Goal: Task Accomplishment & Management: Use online tool/utility

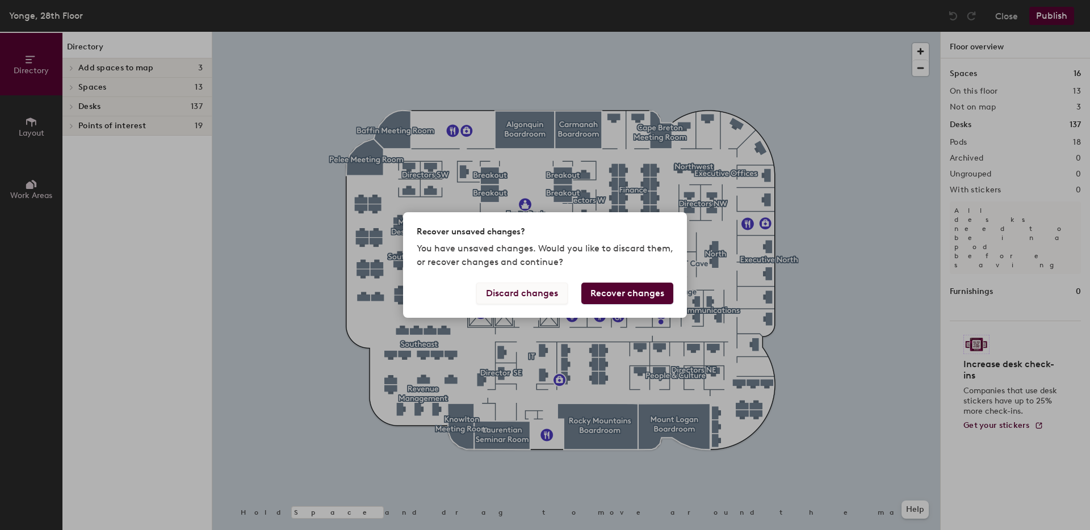
click at [549, 296] on button "Discard changes" at bounding box center [521, 294] width 91 height 22
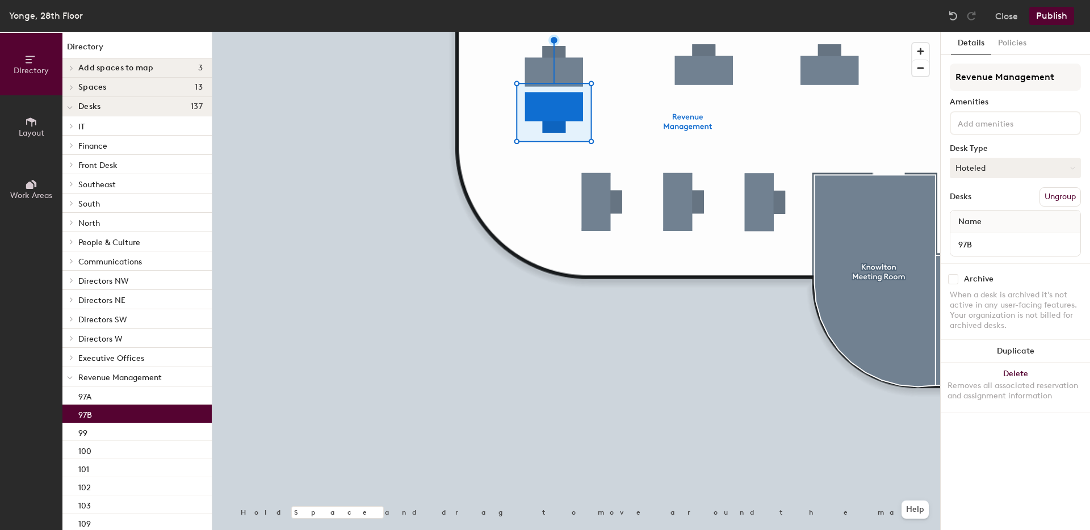
click at [1004, 174] on button "Hoteled" at bounding box center [1015, 168] width 131 height 20
click at [998, 199] on div "Assigned" at bounding box center [1007, 203] width 114 height 17
click at [1042, 14] on button "Publish" at bounding box center [1051, 16] width 45 height 18
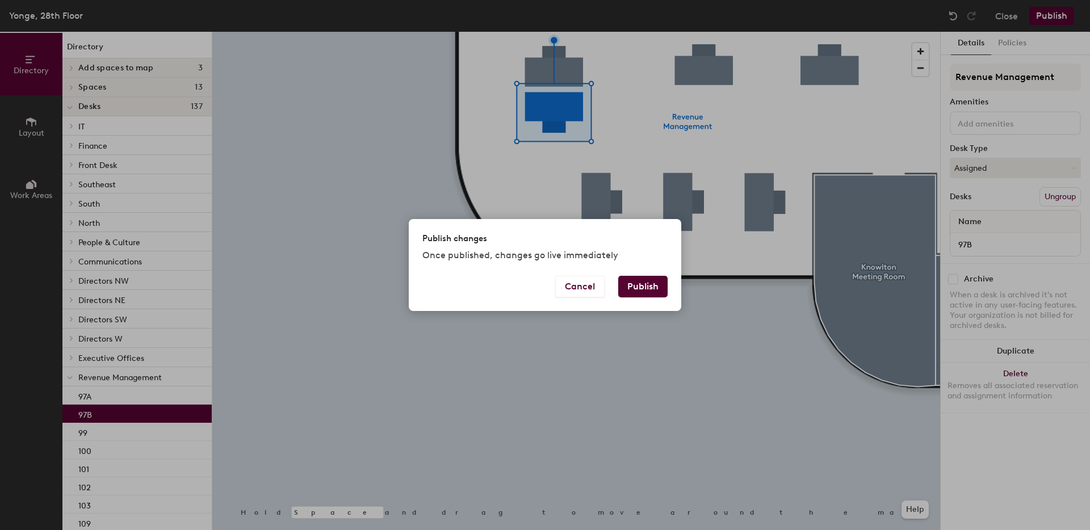
click at [641, 291] on button "Publish" at bounding box center [642, 287] width 49 height 22
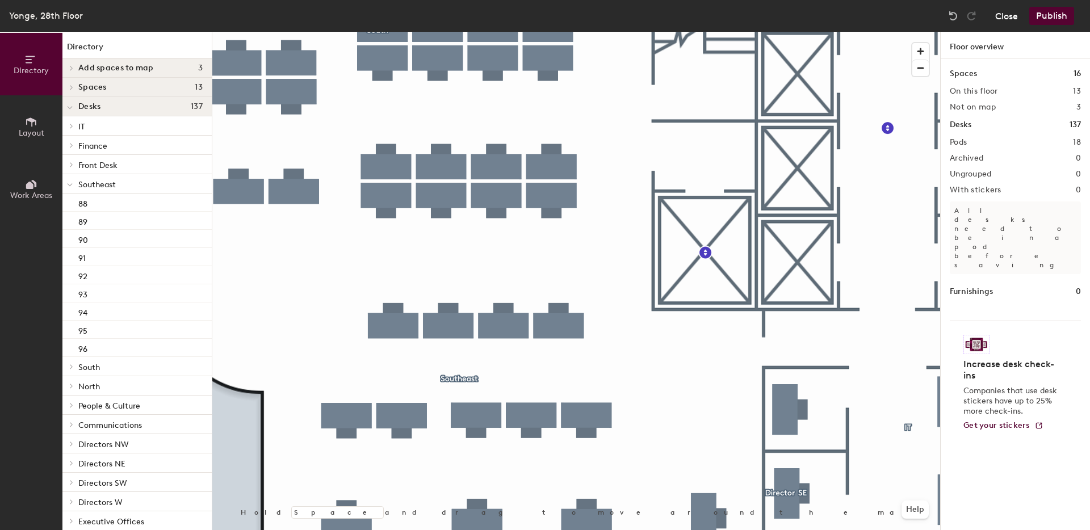
click at [1006, 17] on button "Close" at bounding box center [1006, 16] width 23 height 18
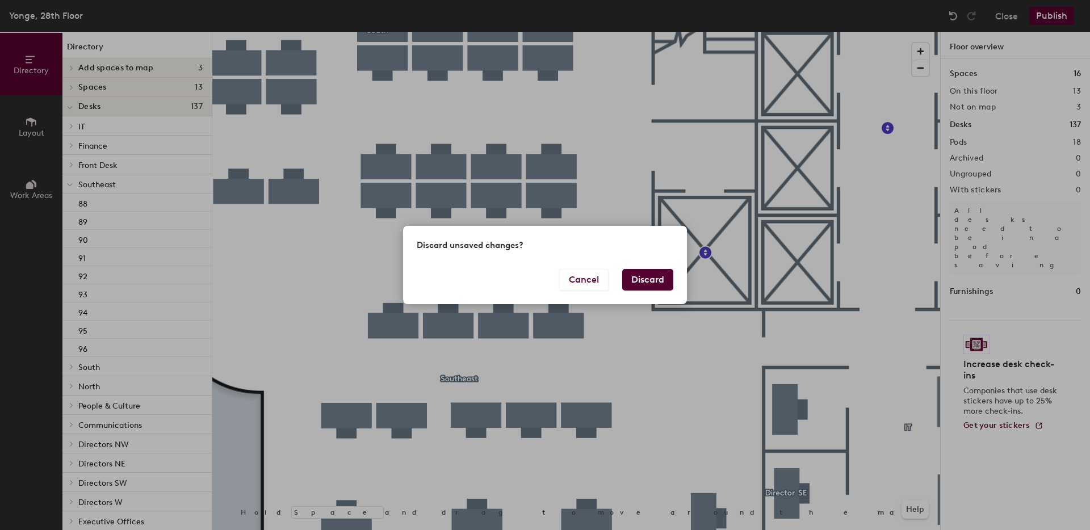
click at [619, 280] on div "Cancel Discard" at bounding box center [545, 286] width 284 height 35
click at [643, 275] on button "Discard" at bounding box center [647, 280] width 51 height 22
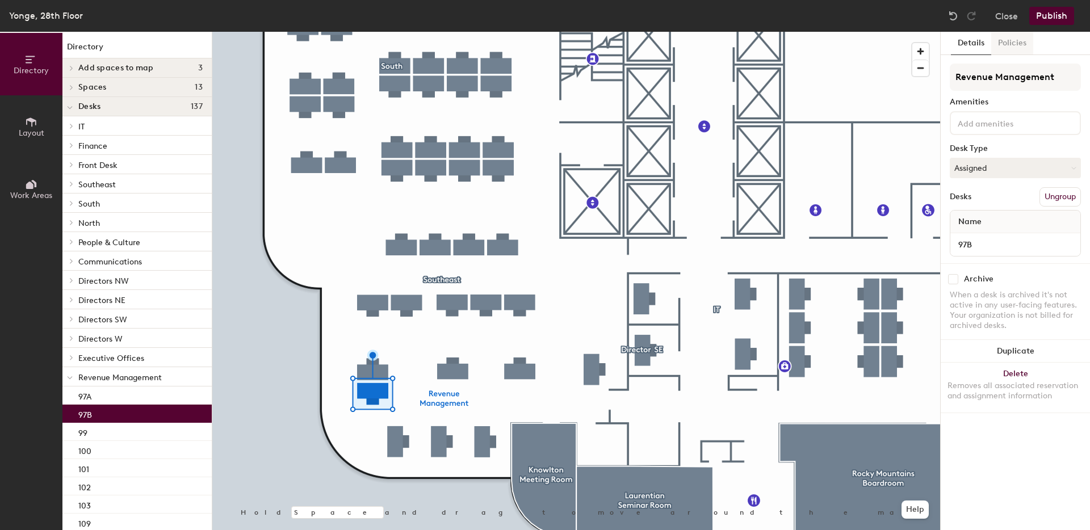
click at [1023, 46] on button "Policies" at bounding box center [1012, 43] width 42 height 23
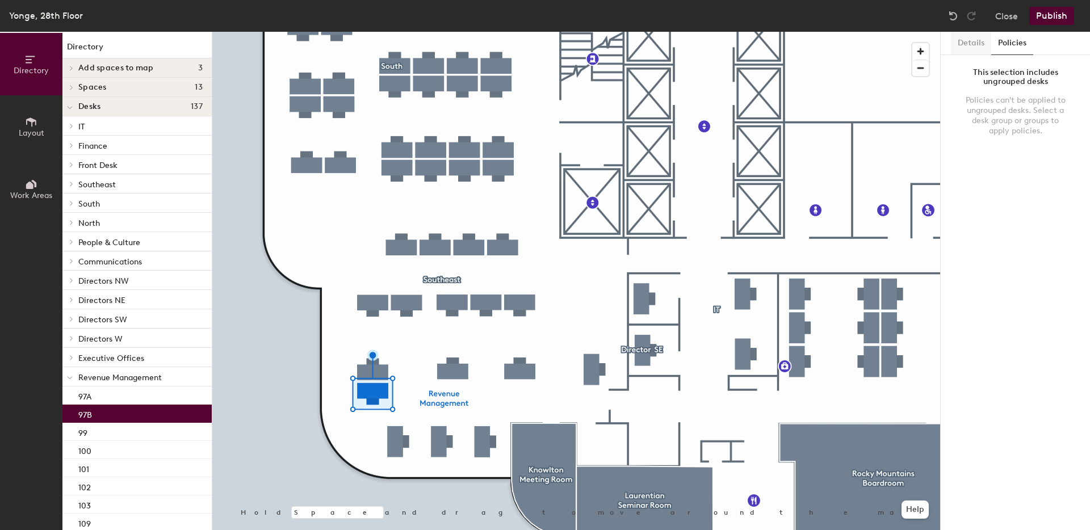
click at [966, 43] on button "Details" at bounding box center [971, 43] width 40 height 23
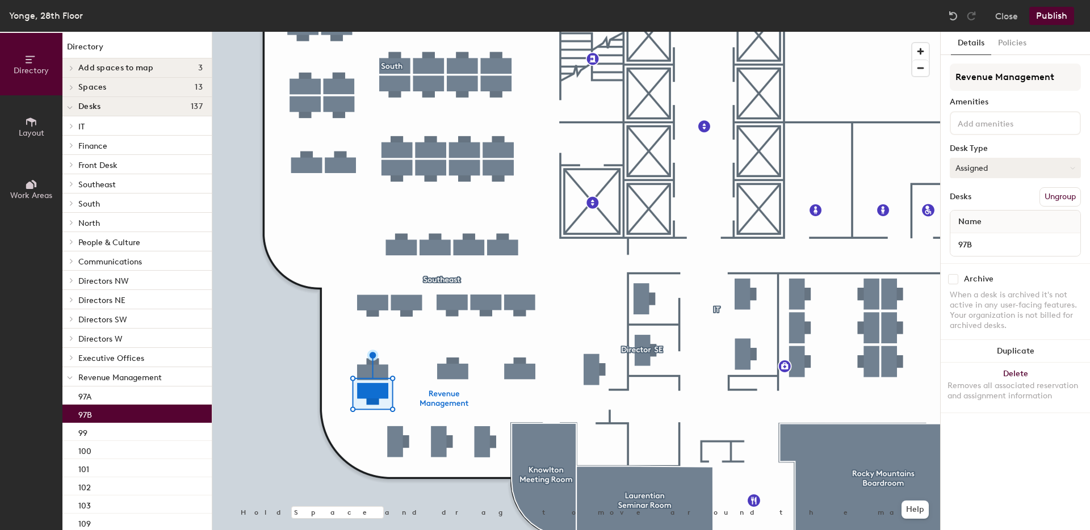
click at [1009, 167] on button "Assigned" at bounding box center [1015, 168] width 131 height 20
click at [1008, 19] on button "Close" at bounding box center [1006, 16] width 23 height 18
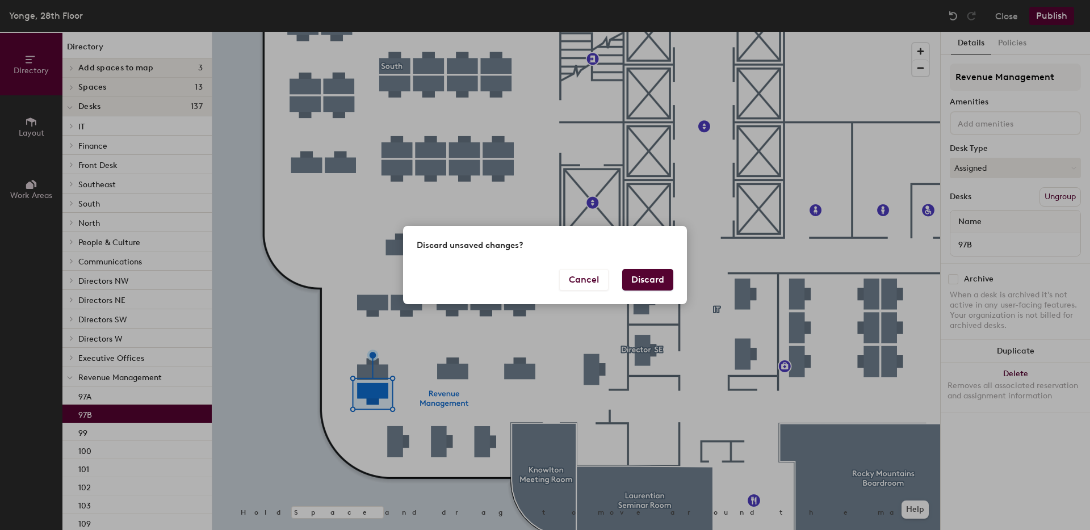
click at [636, 276] on button "Discard" at bounding box center [647, 280] width 51 height 22
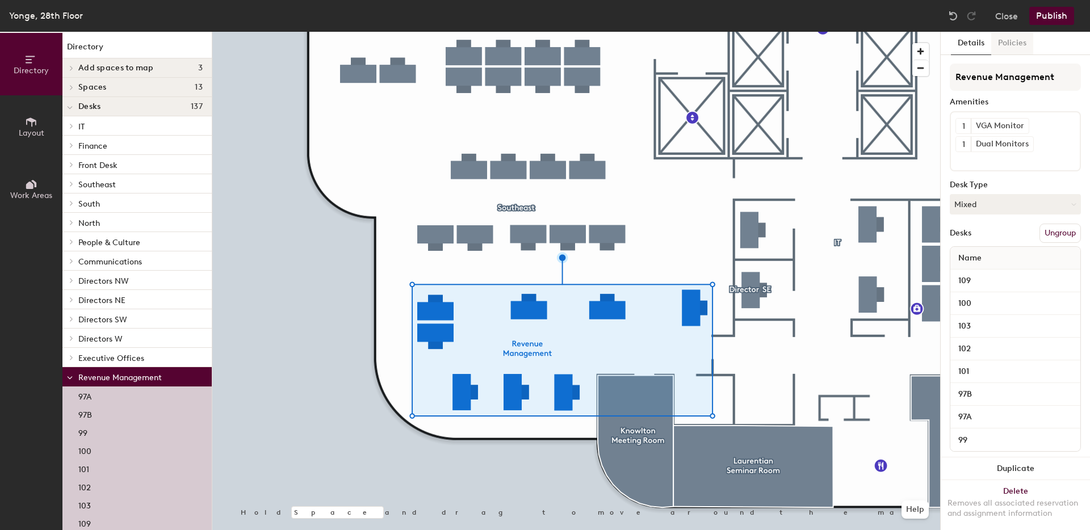
click at [1018, 50] on button "Policies" at bounding box center [1012, 43] width 42 height 23
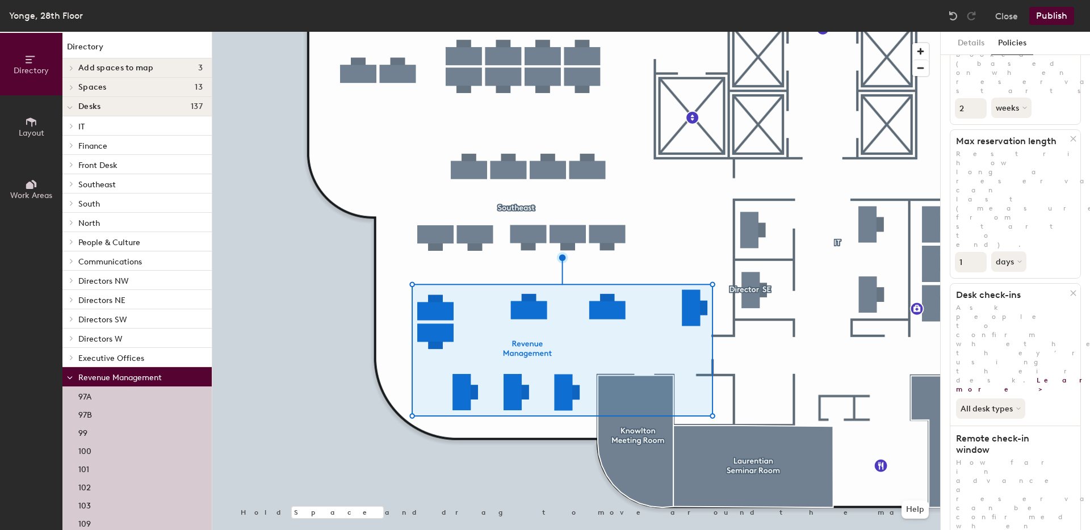
scroll to position [130, 0]
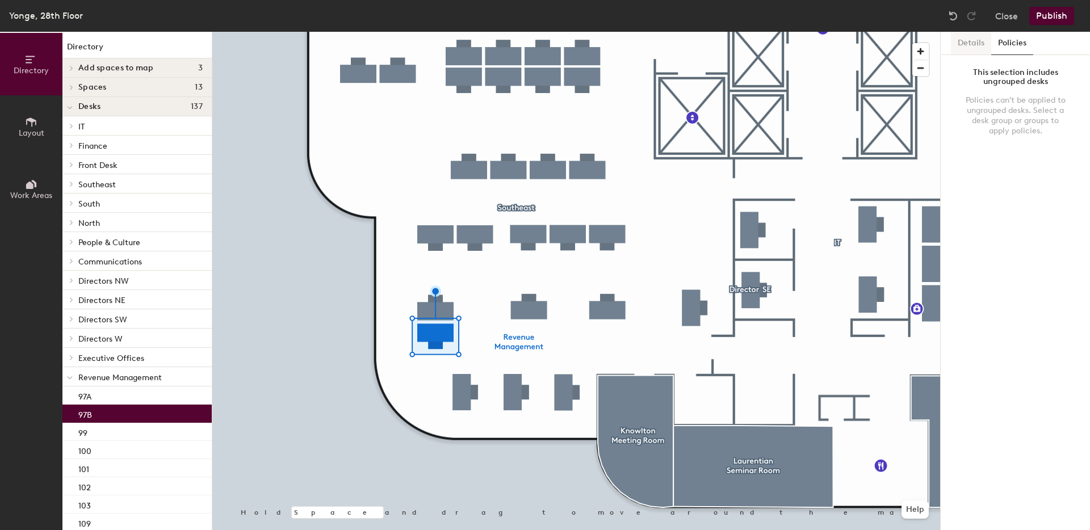
drag, startPoint x: 975, startPoint y: 35, endPoint x: 968, endPoint y: 39, distance: 7.4
click at [968, 39] on button "Details" at bounding box center [971, 43] width 40 height 23
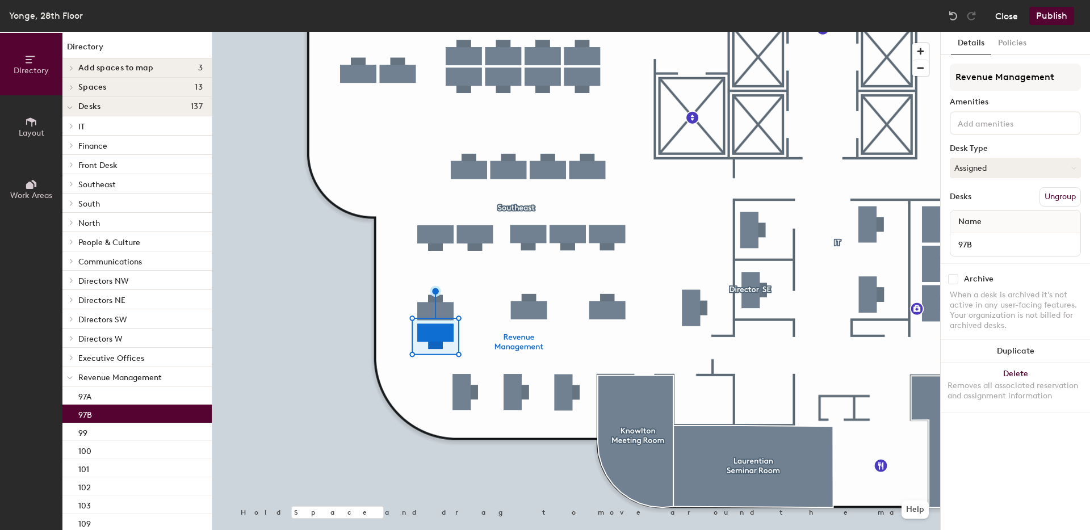
click at [999, 20] on button "Close" at bounding box center [1006, 16] width 23 height 18
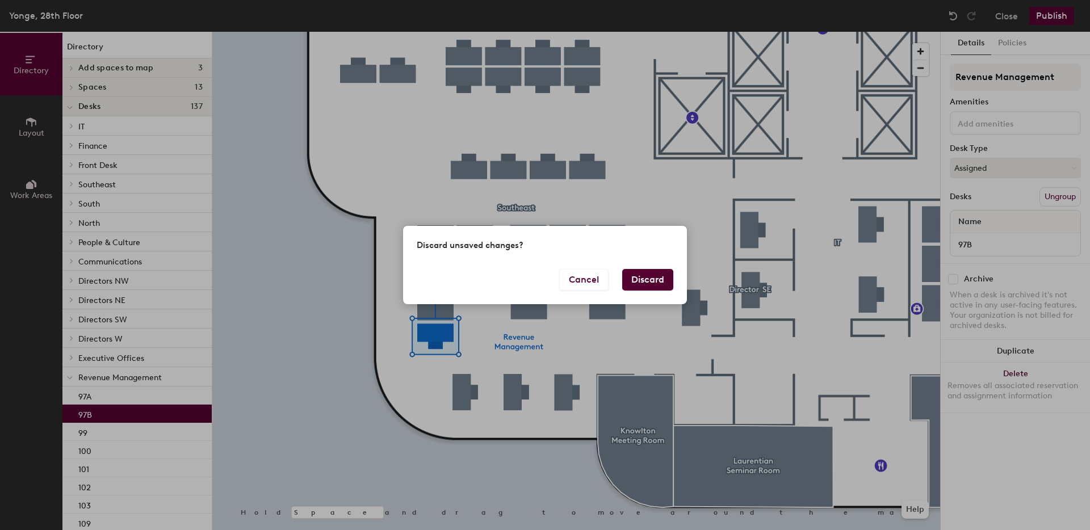
click at [650, 282] on button "Discard" at bounding box center [647, 280] width 51 height 22
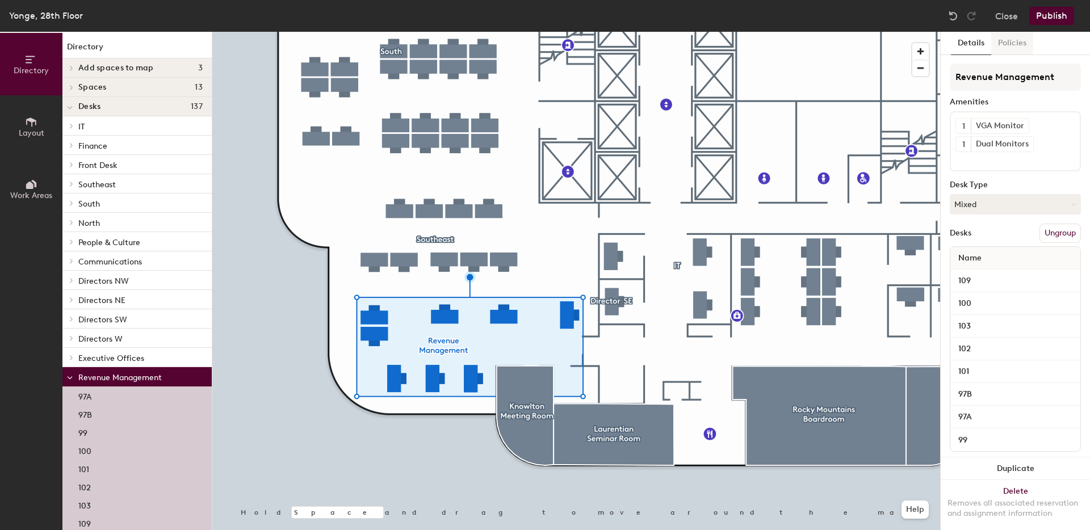
click at [1021, 43] on button "Policies" at bounding box center [1012, 43] width 42 height 23
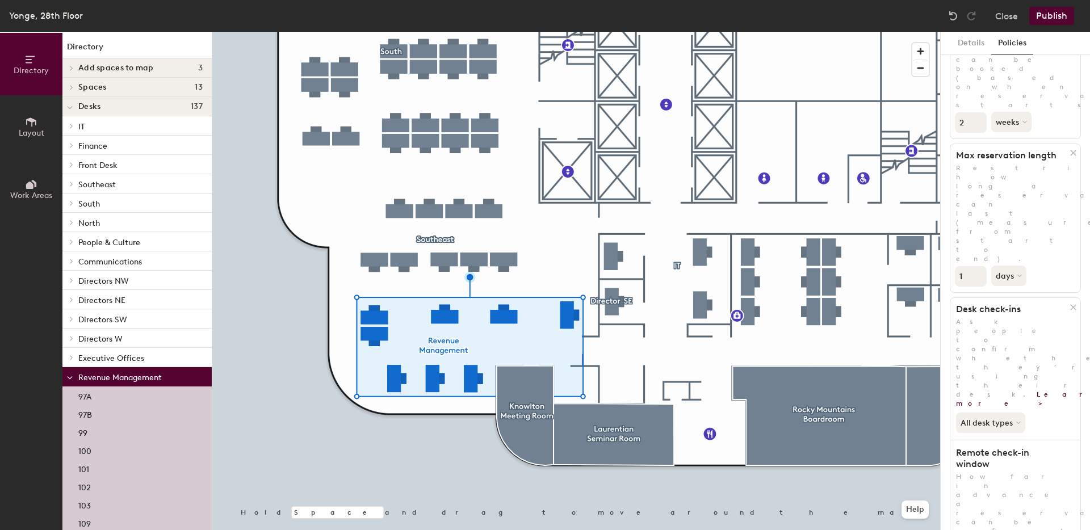
scroll to position [118, 0]
click at [1020, 418] on icon at bounding box center [1019, 420] width 5 height 5
click at [1042, 405] on div "All desk types All desk types Hot/hotel only" at bounding box center [1015, 417] width 130 height 25
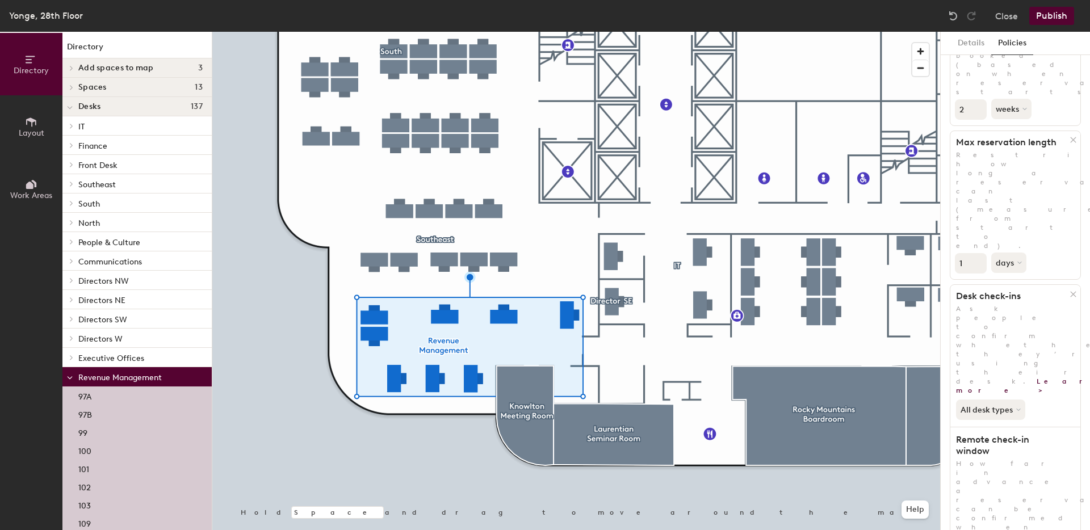
scroll to position [130, 0]
click at [1012, 11] on button "Close" at bounding box center [1006, 16] width 23 height 18
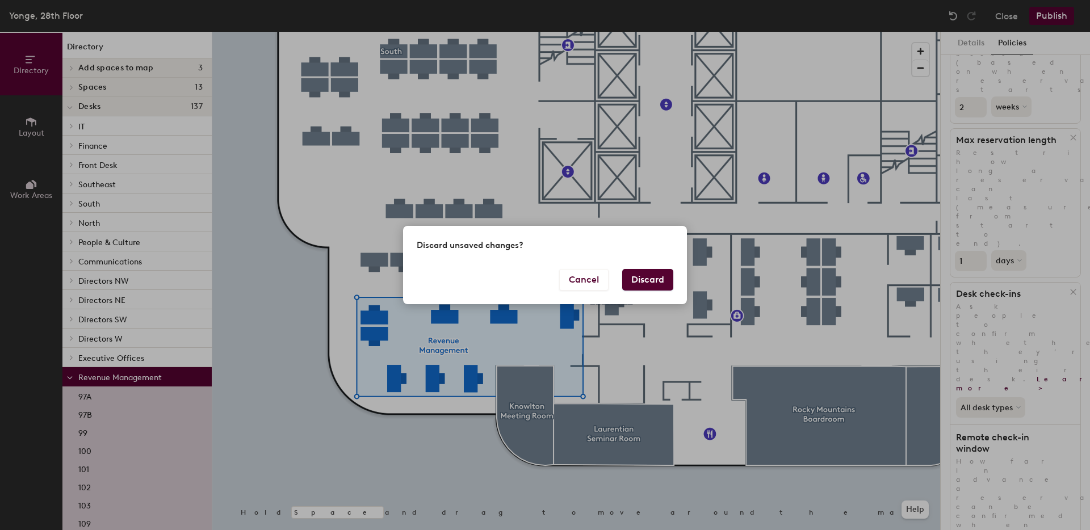
click at [639, 279] on button "Discard" at bounding box center [647, 280] width 51 height 22
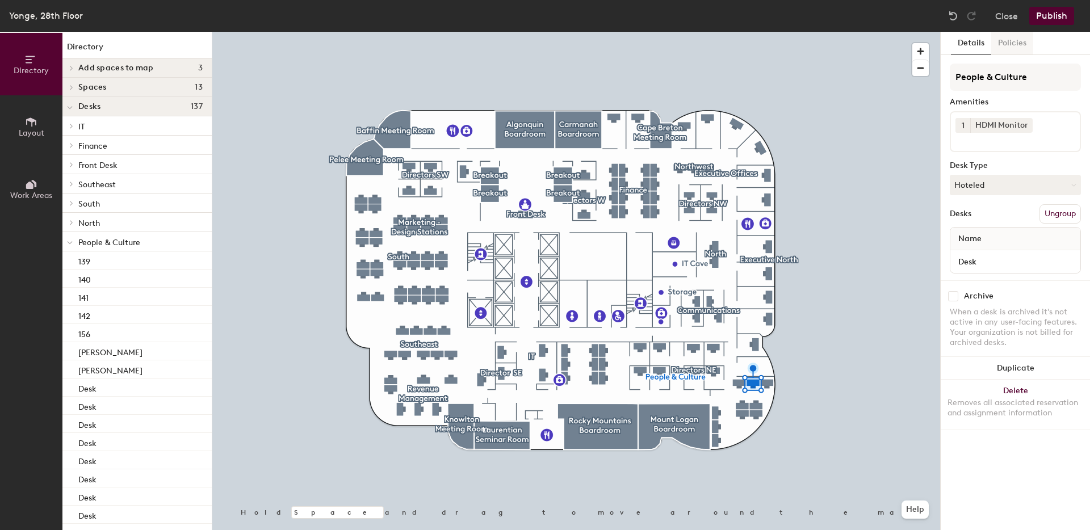
click at [1016, 48] on button "Policies" at bounding box center [1012, 43] width 42 height 23
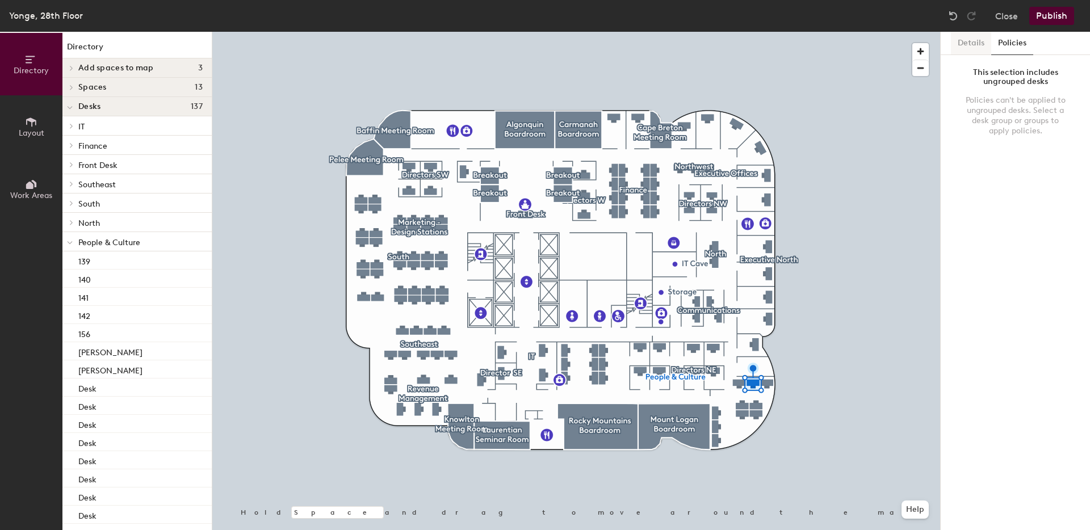
click at [970, 44] on button "Details" at bounding box center [971, 43] width 40 height 23
